Goal: Understand process/instructions: Learn about a topic

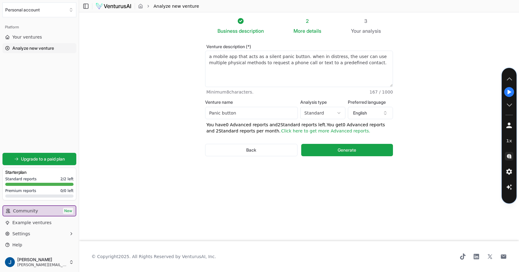
click at [263, 62] on textarea "a mobile app that acts as a silent panic button. when in distress, the user can…" at bounding box center [299, 69] width 188 height 36
click at [283, 69] on textarea "a mobile app that acts as a silent panic button. when in distress, the user can…" at bounding box center [299, 69] width 188 height 36
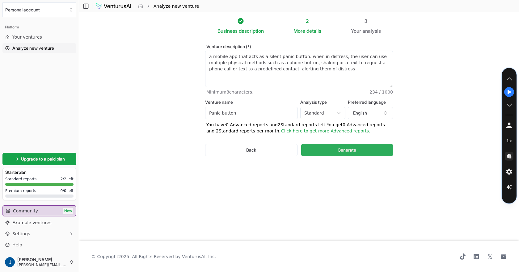
type textarea "a mobile app that acts as a silent panic button. when in distress, the user can…"
click at [348, 151] on span "Generate" at bounding box center [347, 150] width 19 height 6
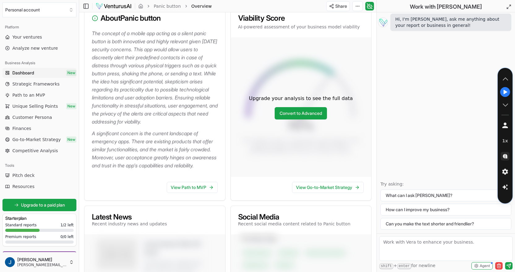
scroll to position [124, 0]
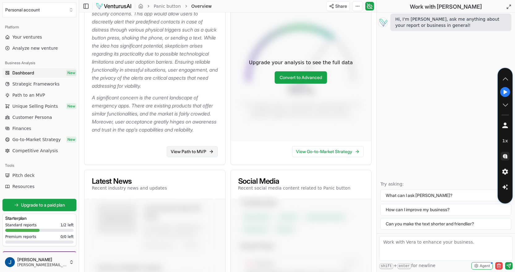
click at [194, 157] on link "View Path to MVP" at bounding box center [192, 151] width 51 height 11
